Goal: Task Accomplishment & Management: Manage account settings

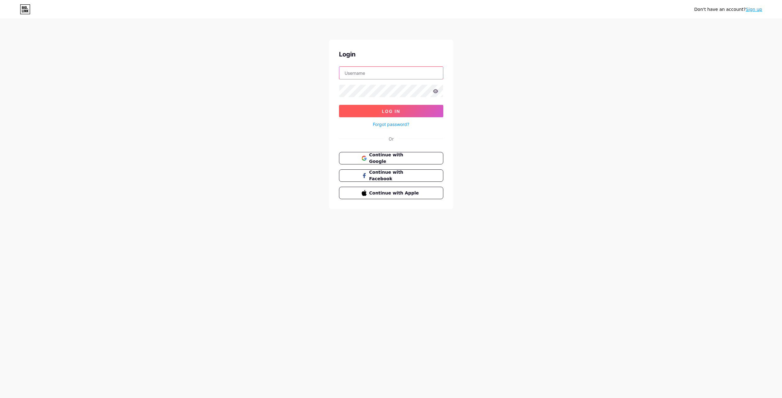
type input "sanctuaryct"
click at [384, 116] on button "Log In" at bounding box center [391, 111] width 104 height 12
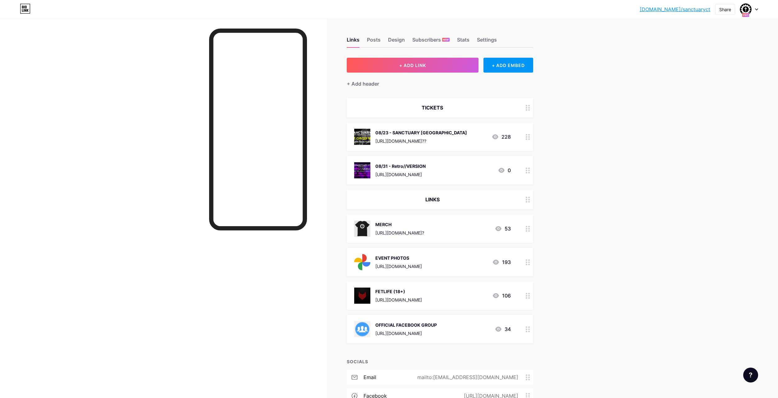
click at [416, 107] on div "TICKETS" at bounding box center [432, 107] width 157 height 7
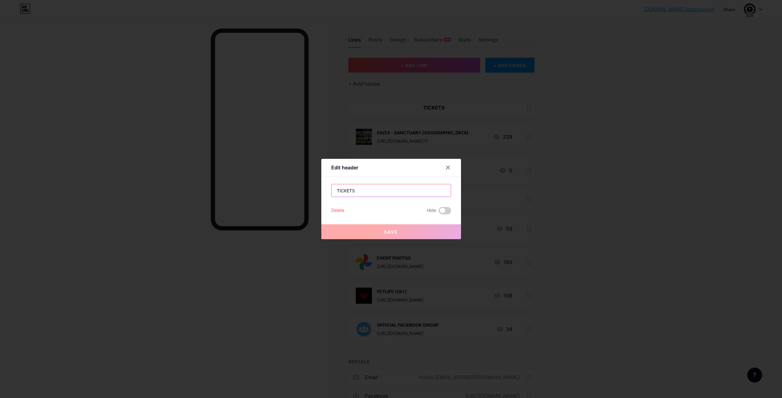
click at [372, 186] on input "TICKETS" at bounding box center [391, 190] width 119 height 12
type input "EVENTS"
click at [375, 233] on button "Save" at bounding box center [391, 232] width 140 height 15
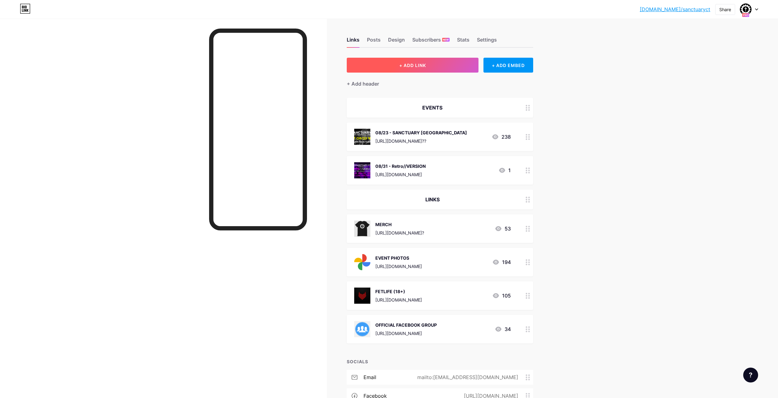
click at [425, 62] on button "+ ADD LINK" at bounding box center [413, 65] width 132 height 15
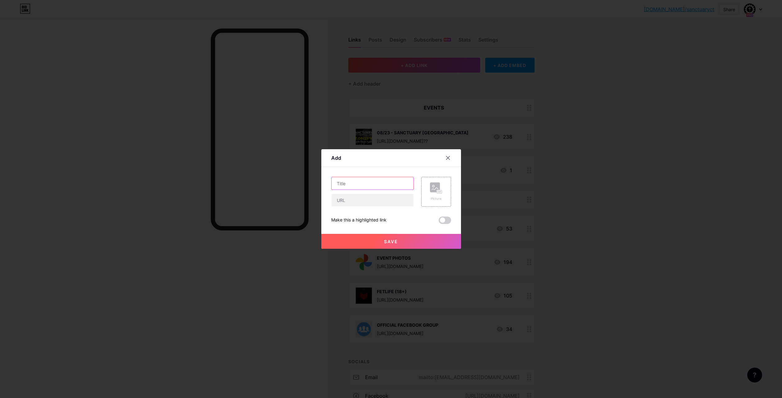
click at [365, 187] on input "text" at bounding box center [373, 183] width 82 height 12
type input "09/06 - THE LOUNGE SESSIONS"
click at [435, 188] on rect at bounding box center [435, 188] width 10 height 10
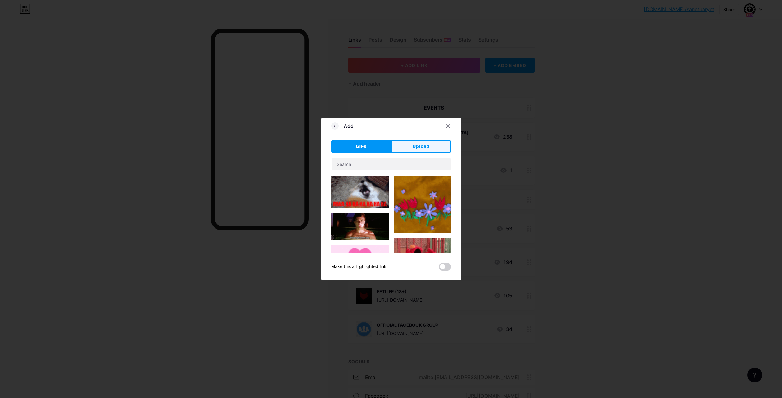
click at [417, 151] on button "Upload" at bounding box center [421, 146] width 60 height 12
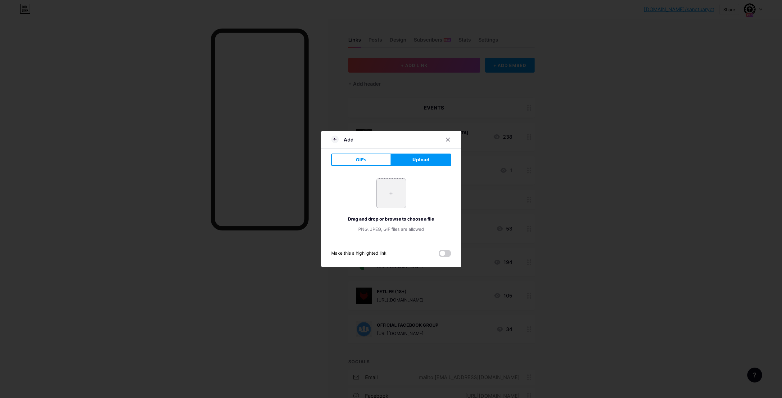
click at [398, 190] on input "file" at bounding box center [391, 193] width 29 height 29
type input "C:\fakepath\2025 09 06.png"
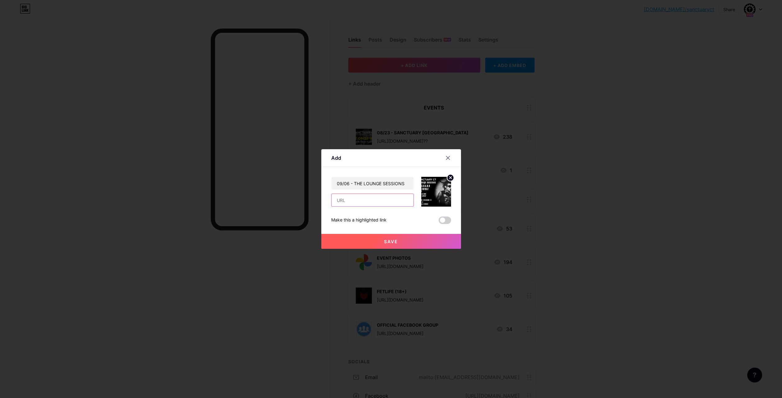
click at [349, 202] on input "text" at bounding box center [373, 200] width 82 height 12
paste input "https://www.facebook.com/events/1886423285618150"
type input "https://www.facebook.com/events/1886423285618150"
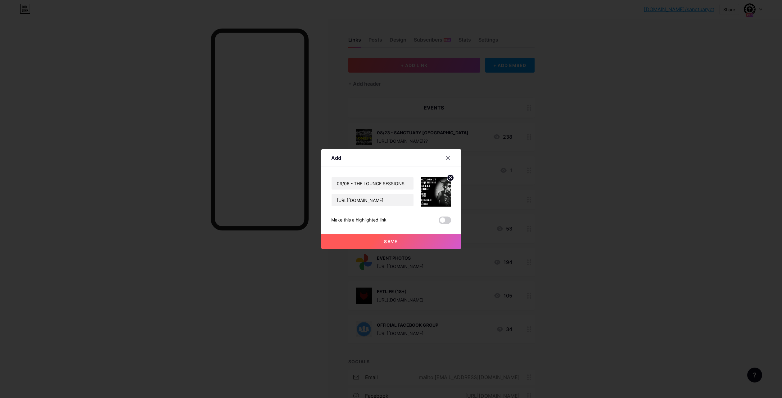
click at [377, 239] on button "Save" at bounding box center [391, 241] width 140 height 15
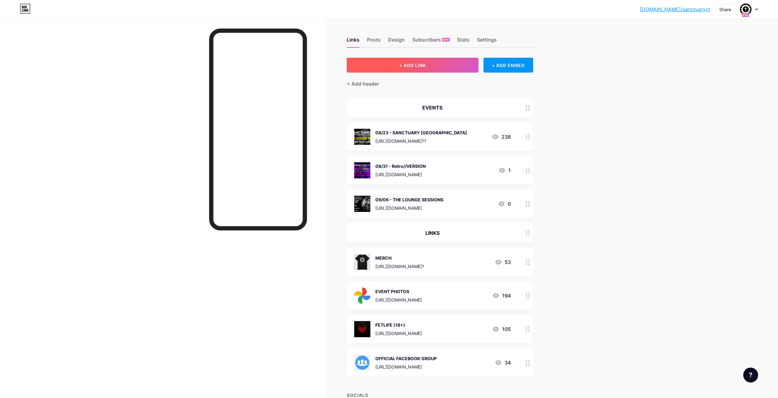
click at [409, 63] on span "+ ADD LINK" at bounding box center [412, 65] width 27 height 5
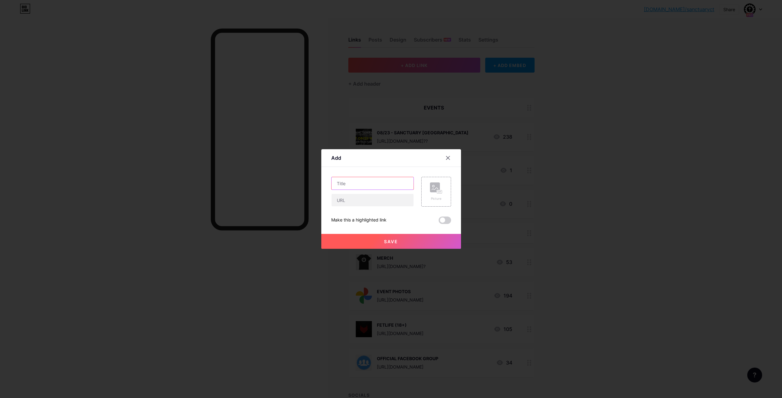
drag, startPoint x: 380, startPoint y: 180, endPoint x: 380, endPoint y: 187, distance: 7.8
click at [380, 187] on input "text" at bounding box center [373, 183] width 82 height 12
type input "08/29"
click at [395, 203] on input "text" at bounding box center [373, 200] width 82 height 12
type input "https://www.tickettailor.com/events/sanctuaryct/1314201"
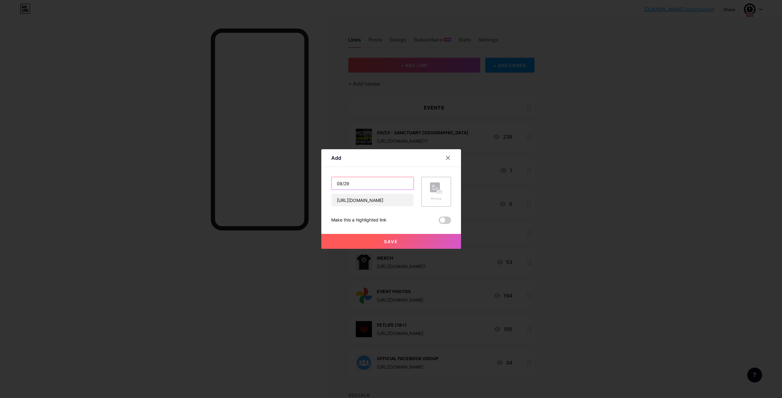
click at [392, 188] on input "08/29" at bounding box center [373, 183] width 82 height 12
type input "0"
click at [369, 195] on input "https://www.tickettailor.com/events/sanctuaryct/1314201" at bounding box center [373, 200] width 82 height 12
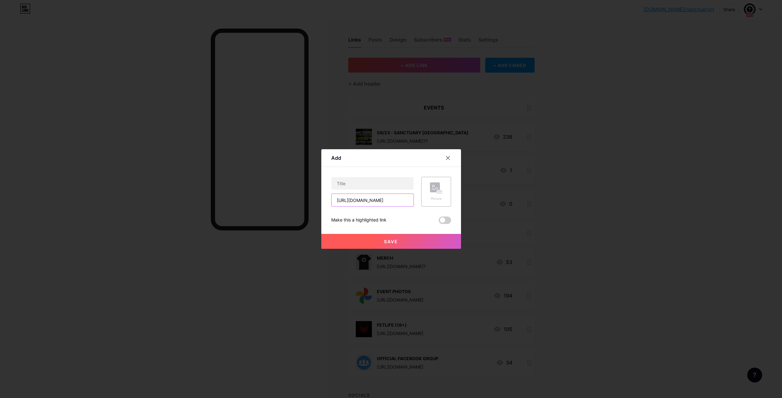
click at [365, 205] on input "https://www.tickettailor.com/events/sanctuaryct/1314201" at bounding box center [373, 200] width 82 height 12
click at [362, 200] on input "https://www.tickettailor.com/events/sanctuaryct/1314201" at bounding box center [373, 200] width 82 height 12
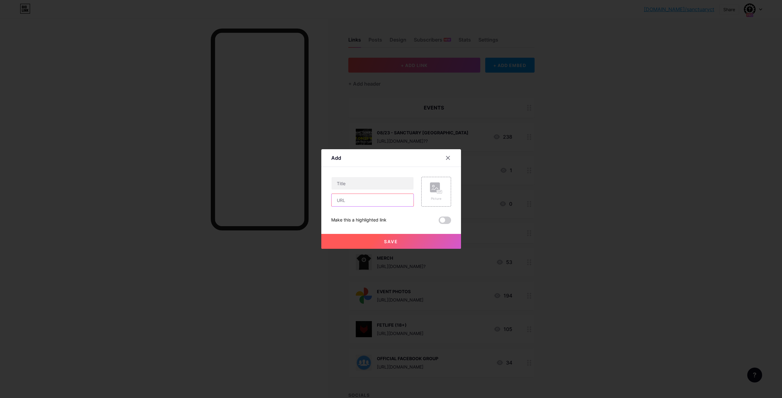
paste input "https://www.facebook.com/events/764684422759929/?acontext=%7B"event_action_hist…"
type input "https://www.facebook.com/events/764684422759929/?acontext=%7B"event_action_hist…"
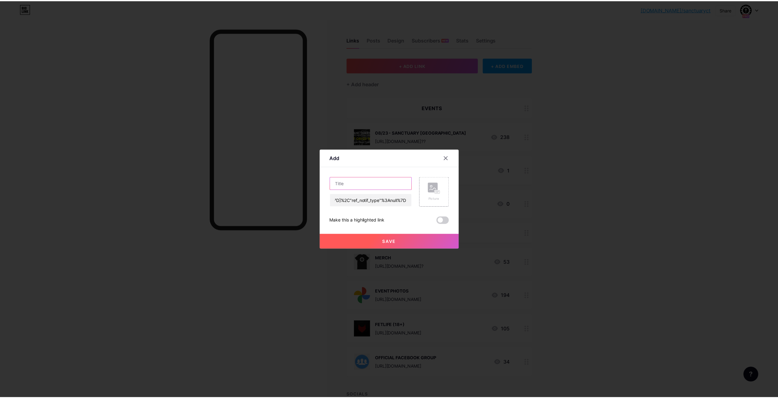
scroll to position [0, 0]
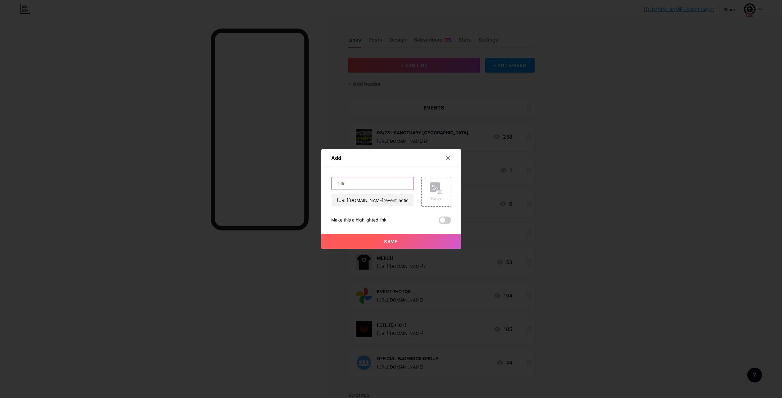
click at [350, 185] on input "text" at bounding box center [373, 183] width 82 height 12
type input "08/29 - BORDELLO MACABRE"
click at [439, 199] on div "Picture" at bounding box center [436, 199] width 12 height 5
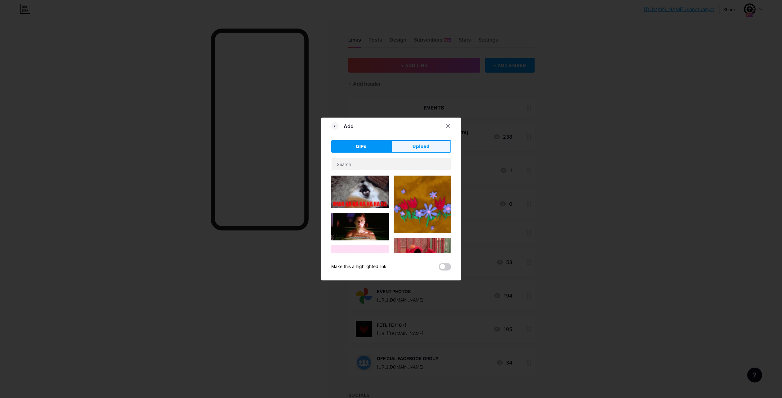
click at [416, 144] on span "Upload" at bounding box center [420, 146] width 17 height 7
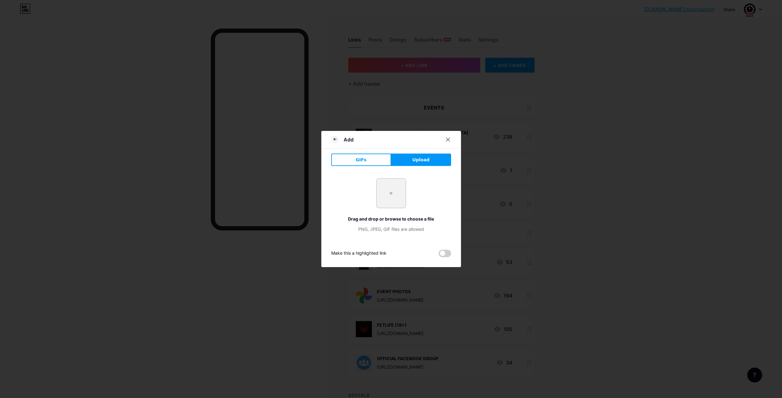
click at [386, 191] on input "file" at bounding box center [391, 193] width 29 height 29
type input "C:\fakepath\2025 08 29 BORDELLO MACABRE ALT BANNER.png"
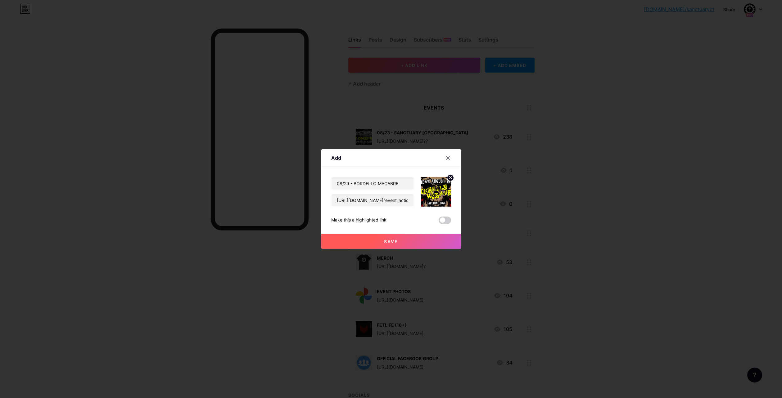
click at [380, 243] on button "Save" at bounding box center [391, 241] width 140 height 15
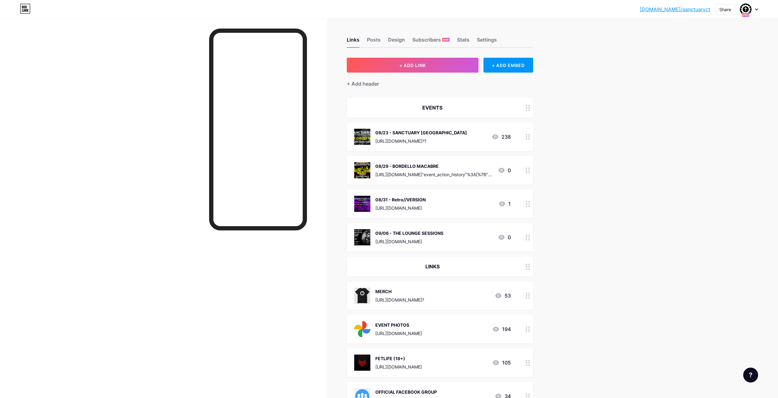
click at [443, 222] on span "EVENTS 08/23 - SANCTUARY CT https://www.tickettailor.com/events/sanctuaryct/179…" at bounding box center [440, 254] width 186 height 313
click at [439, 231] on div "09/06 - THE LOUNGE SESSIONS" at bounding box center [409, 233] width 68 height 7
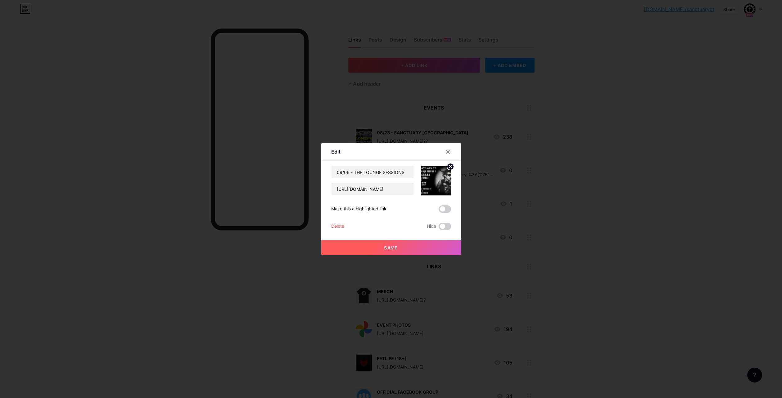
click at [340, 228] on div "Delete" at bounding box center [337, 226] width 13 height 7
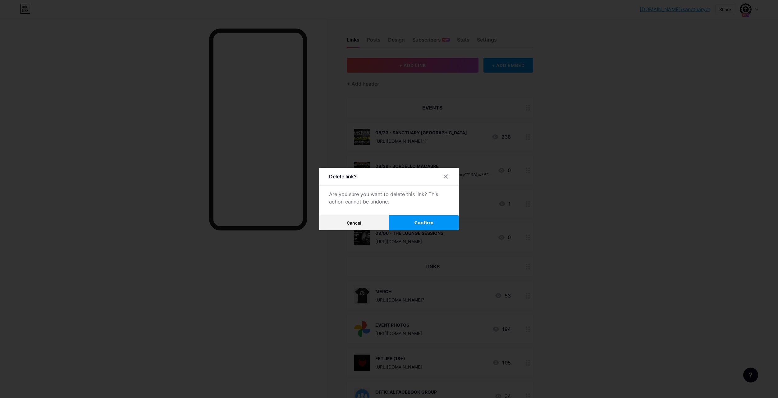
click at [422, 225] on span "Confirm" at bounding box center [423, 223] width 19 height 7
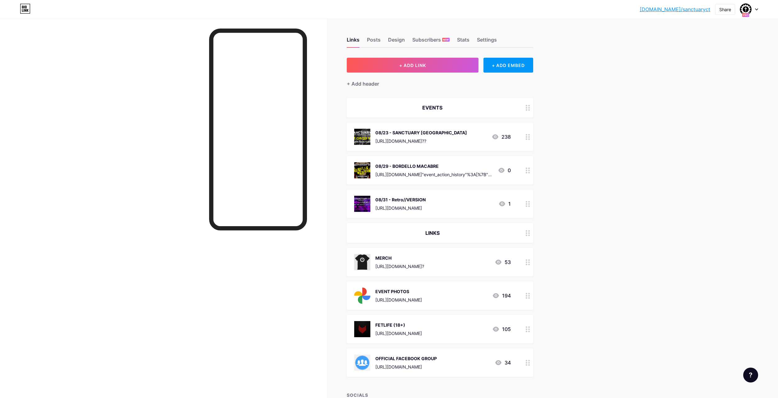
click at [139, 60] on div at bounding box center [163, 218] width 327 height 398
